Goal: Transaction & Acquisition: Purchase product/service

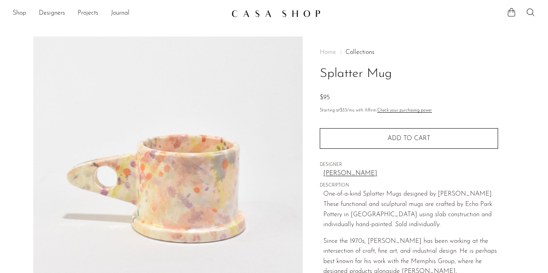
click at [19, 15] on link "Shop" at bounding box center [19, 13] width 13 height 10
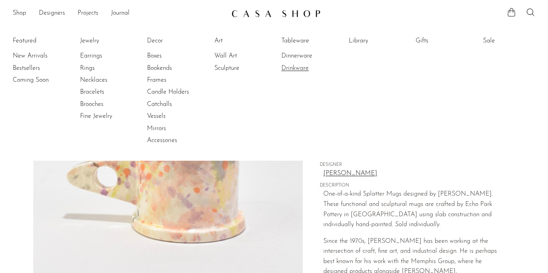
click at [298, 68] on link "Drinkware" at bounding box center [310, 68] width 59 height 9
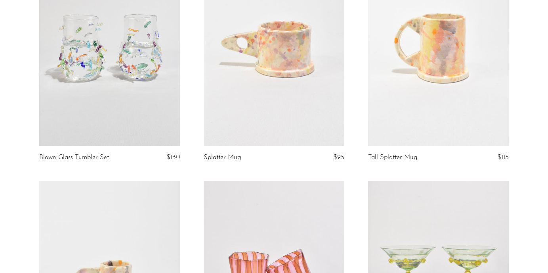
scroll to position [408, 0]
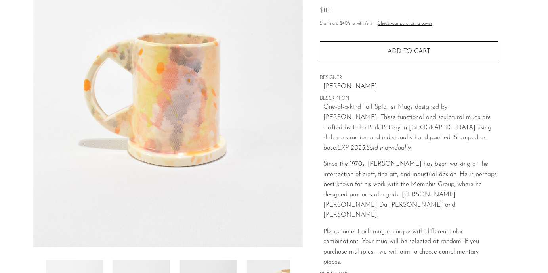
scroll to position [209, 0]
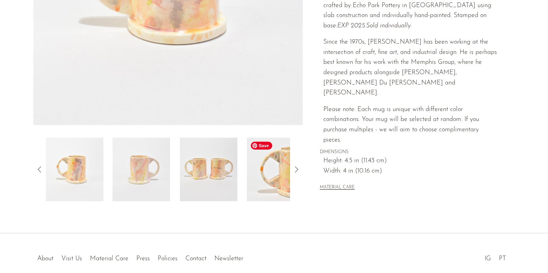
click at [270, 172] on img at bounding box center [275, 169] width 57 height 63
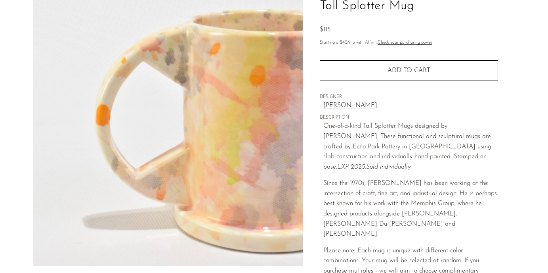
scroll to position [81, 0]
